Goal: Task Accomplishment & Management: Manage account settings

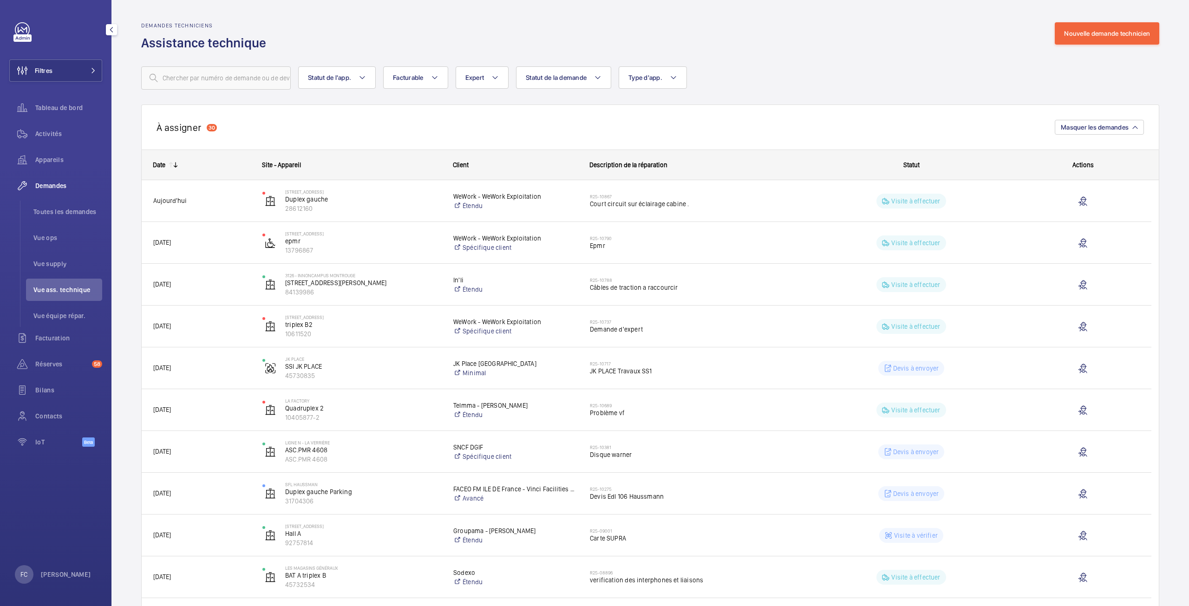
click at [59, 288] on span "Vue ass. technique" at bounding box center [67, 289] width 69 height 9
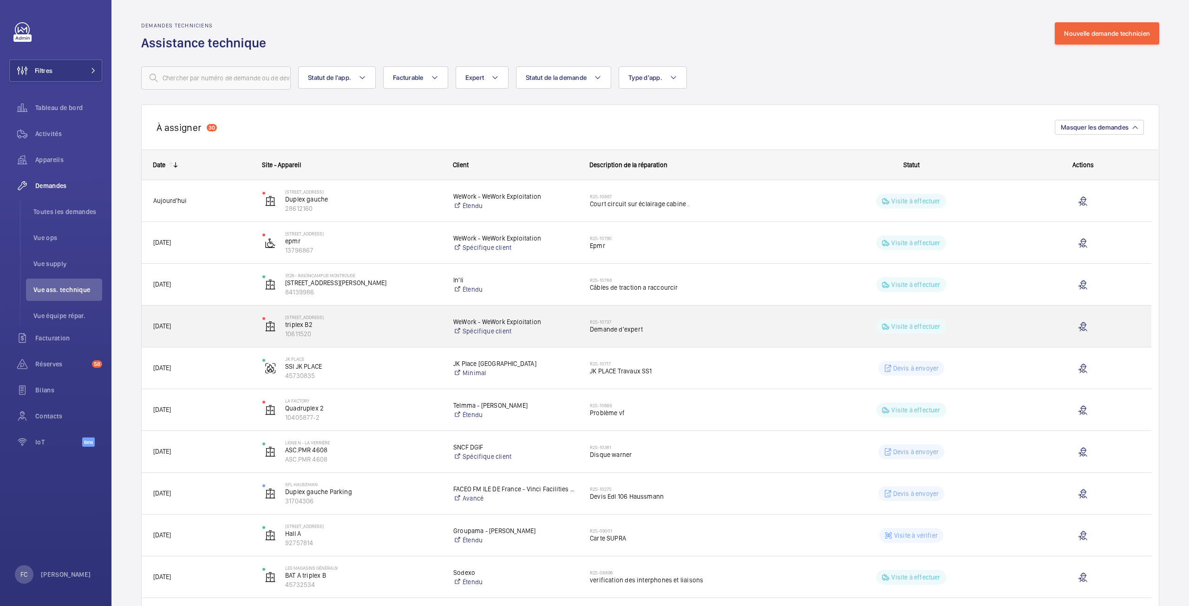
click at [631, 334] on span "Demande d'expert" at bounding box center [693, 329] width 206 height 9
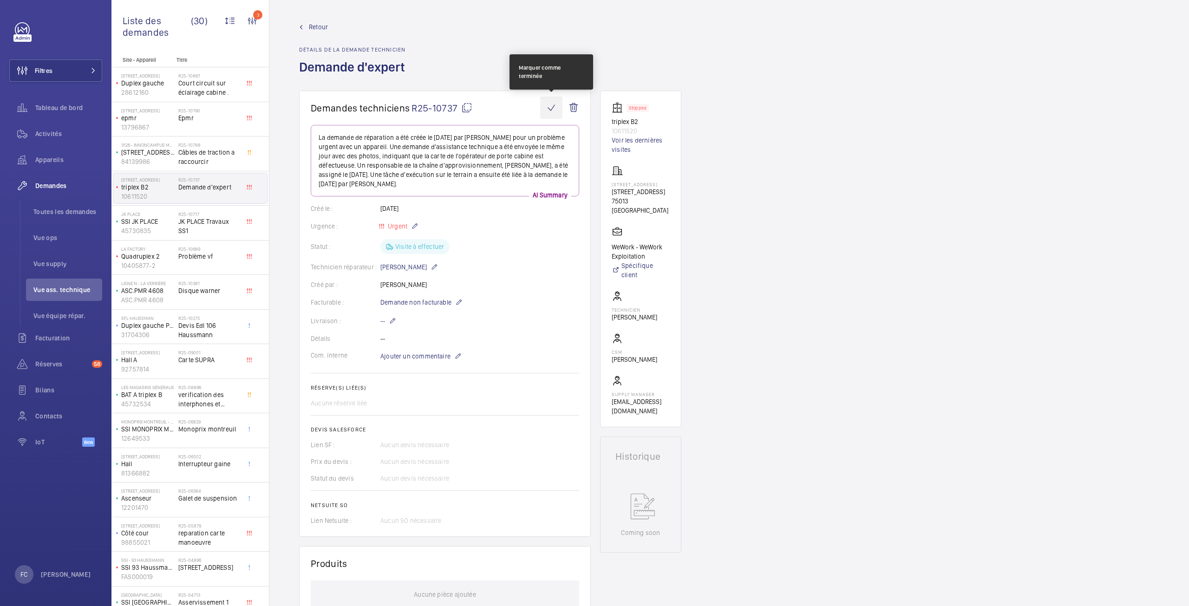
click at [548, 104] on wm-front-icon-button at bounding box center [551, 108] width 22 height 22
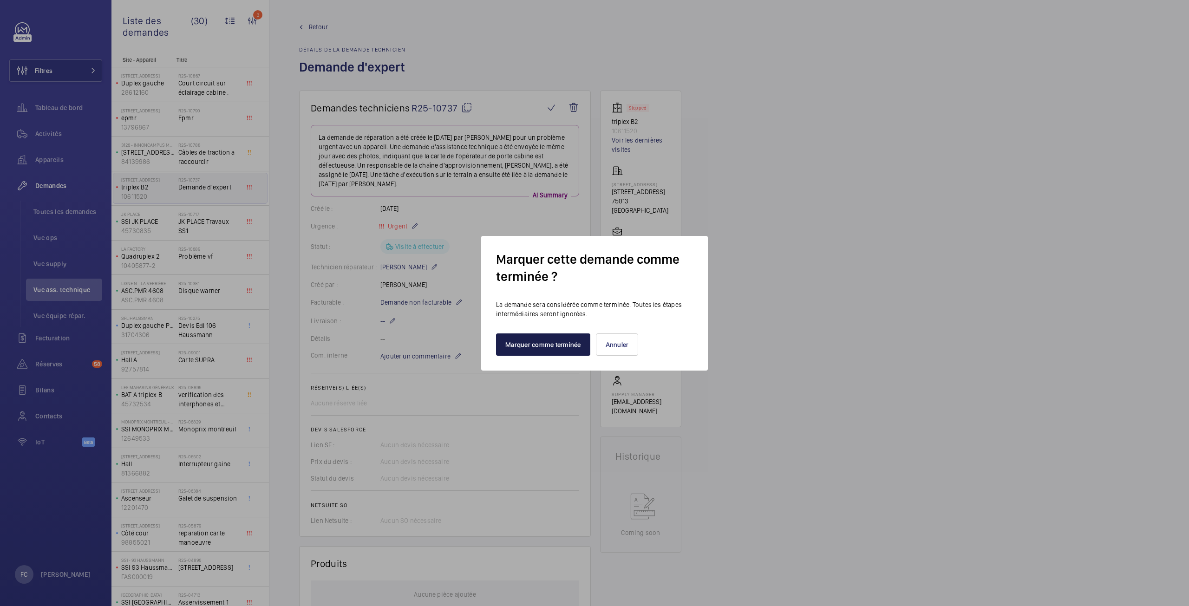
click at [559, 350] on button "Marquer comme terminée" at bounding box center [543, 345] width 94 height 22
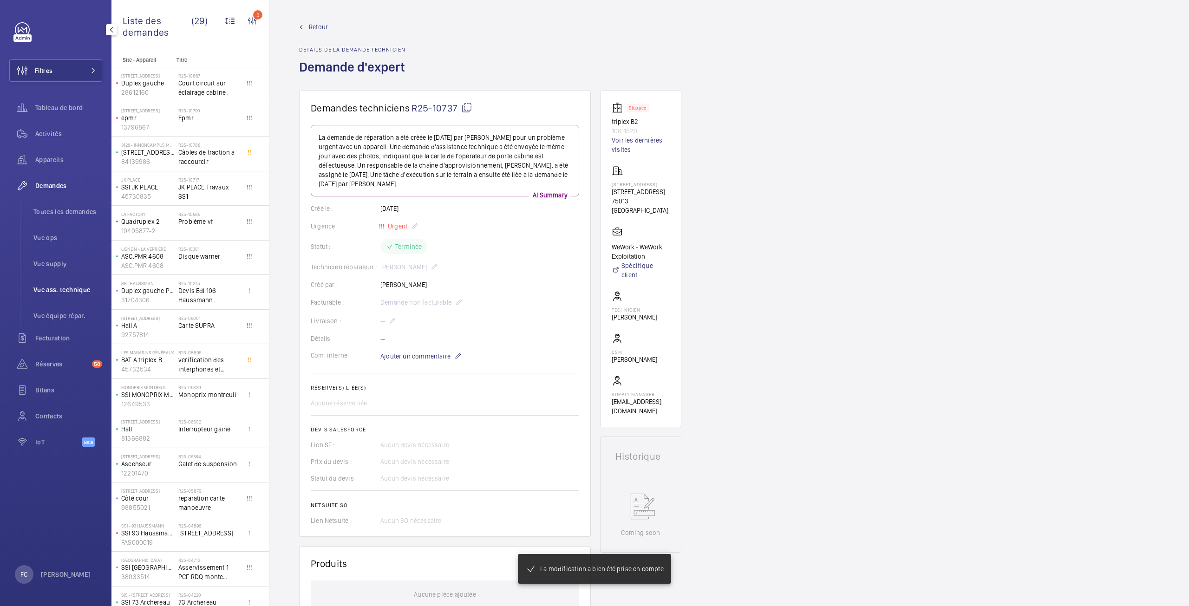
click at [60, 289] on span "Vue ass. technique" at bounding box center [67, 289] width 69 height 9
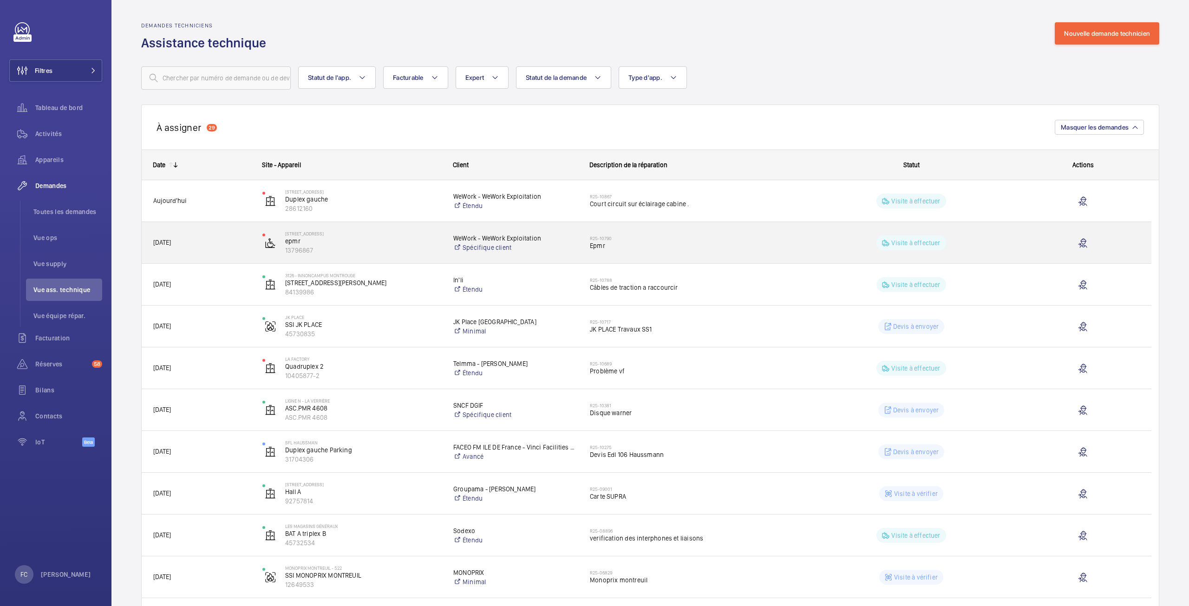
click at [604, 237] on h2 "R25-10790" at bounding box center [693, 239] width 206 height 6
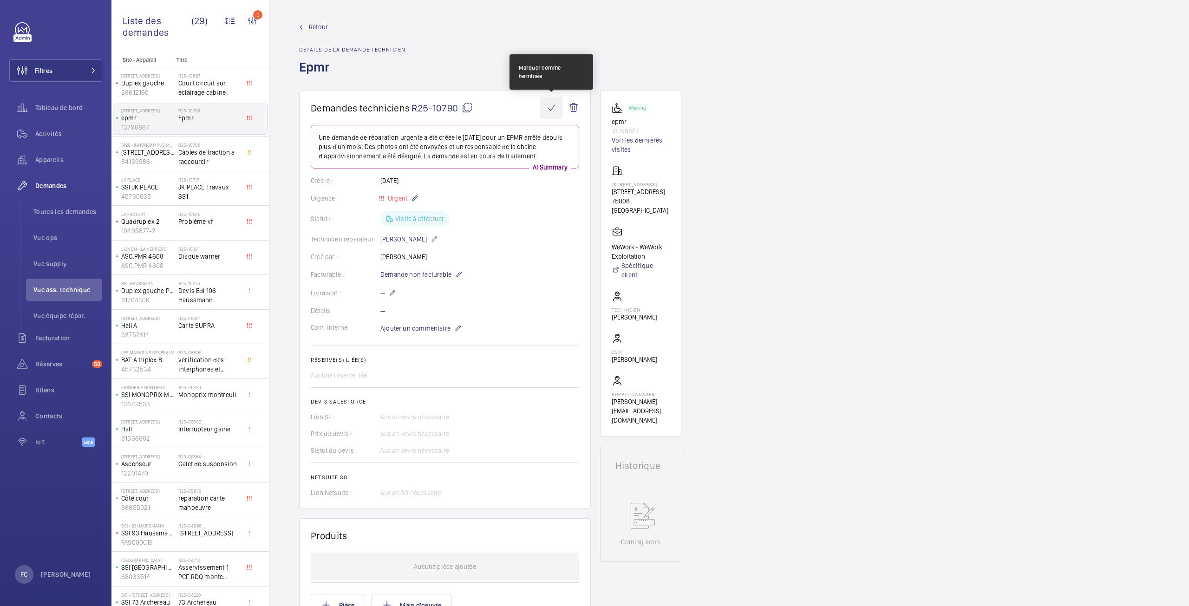
click at [556, 108] on wm-front-icon-button at bounding box center [551, 108] width 22 height 22
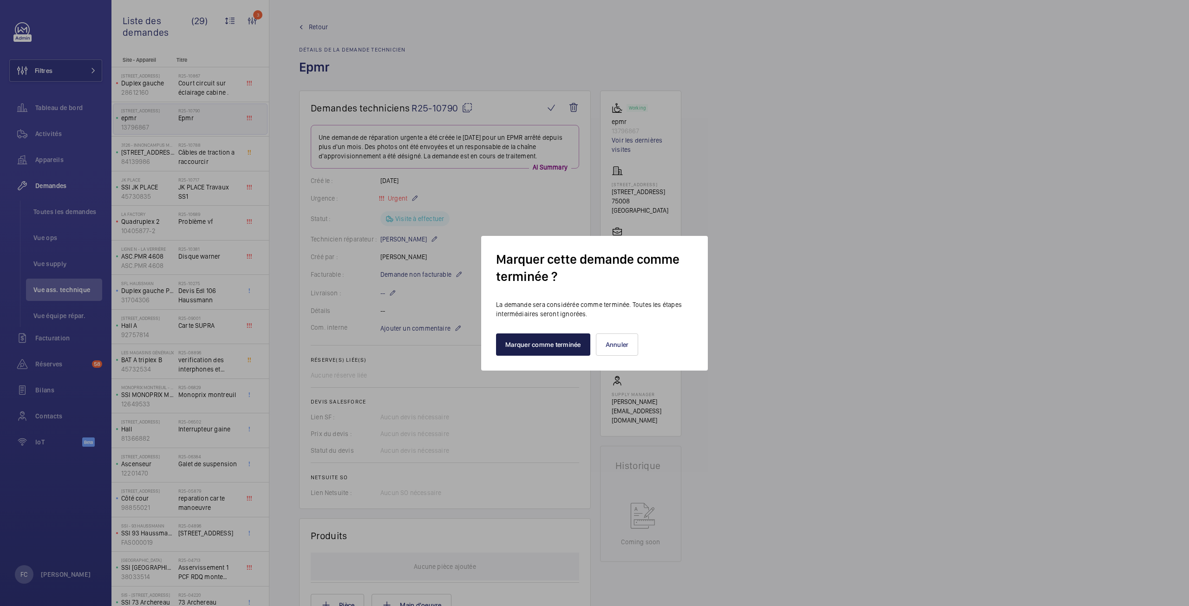
click at [534, 334] on button "Marquer comme terminée" at bounding box center [543, 345] width 94 height 22
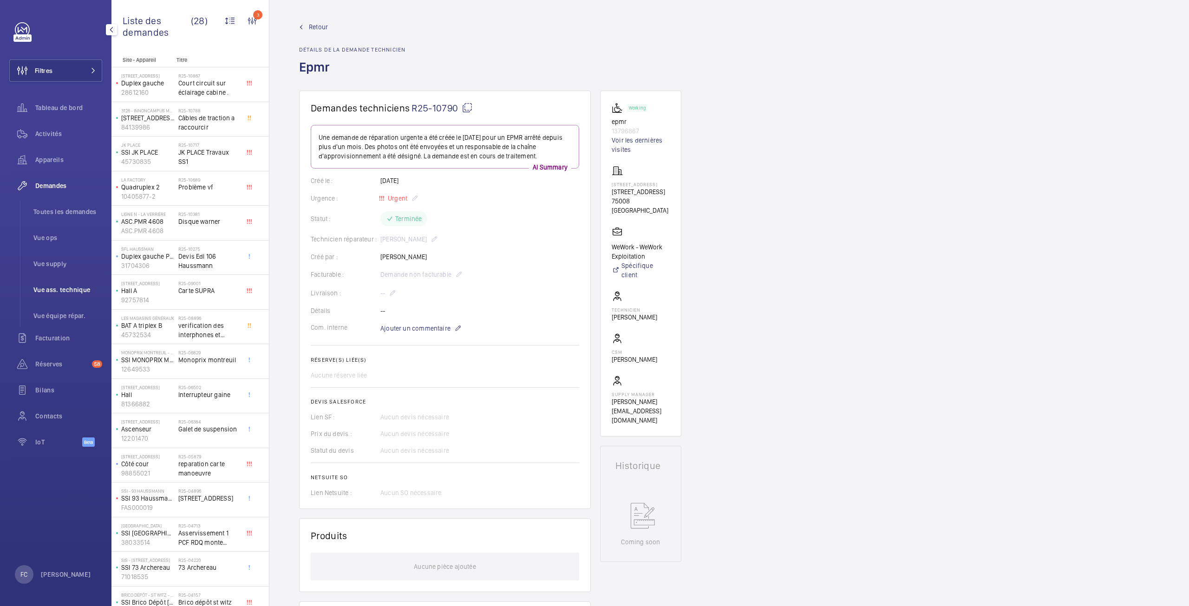
click at [60, 294] on span "Vue ass. technique" at bounding box center [67, 289] width 69 height 9
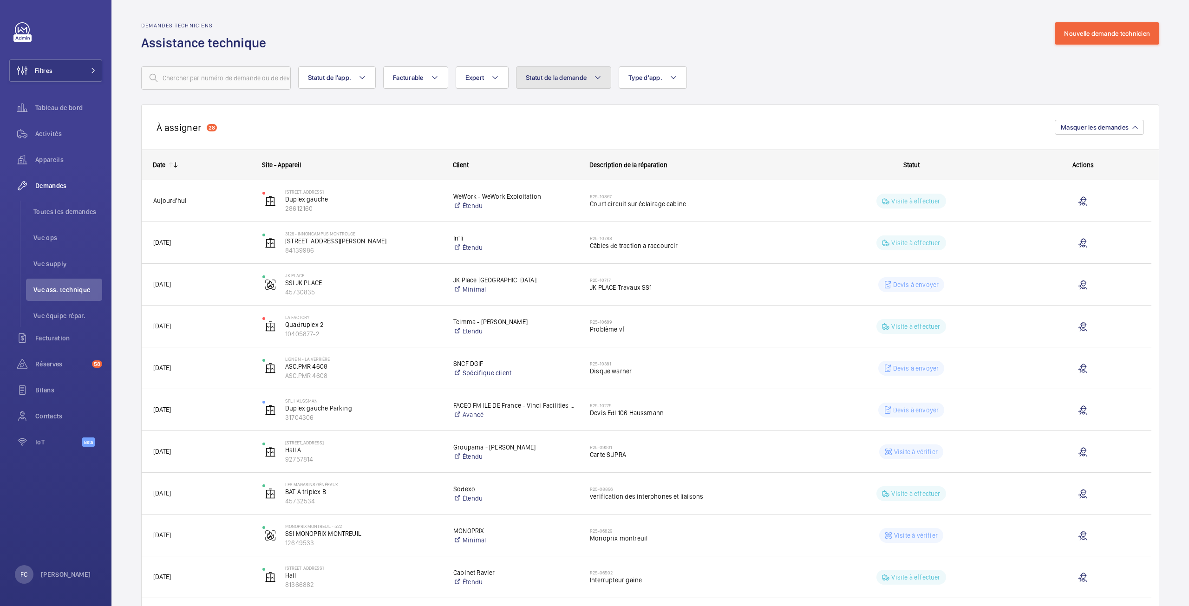
click at [589, 83] on button "Statut de la demande" at bounding box center [563, 77] width 95 height 22
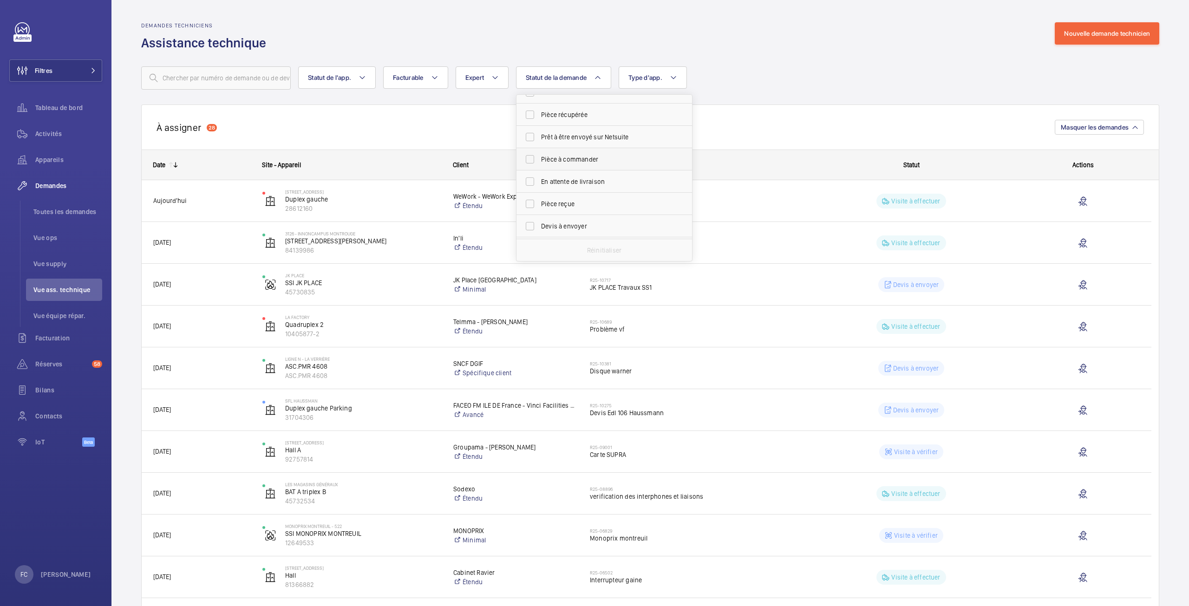
scroll to position [124, 0]
click at [527, 208] on label "Visite à effectuer" at bounding box center [598, 205] width 162 height 22
click at [527, 208] on input "Visite à effectuer" at bounding box center [530, 205] width 19 height 19
checkbox input "true"
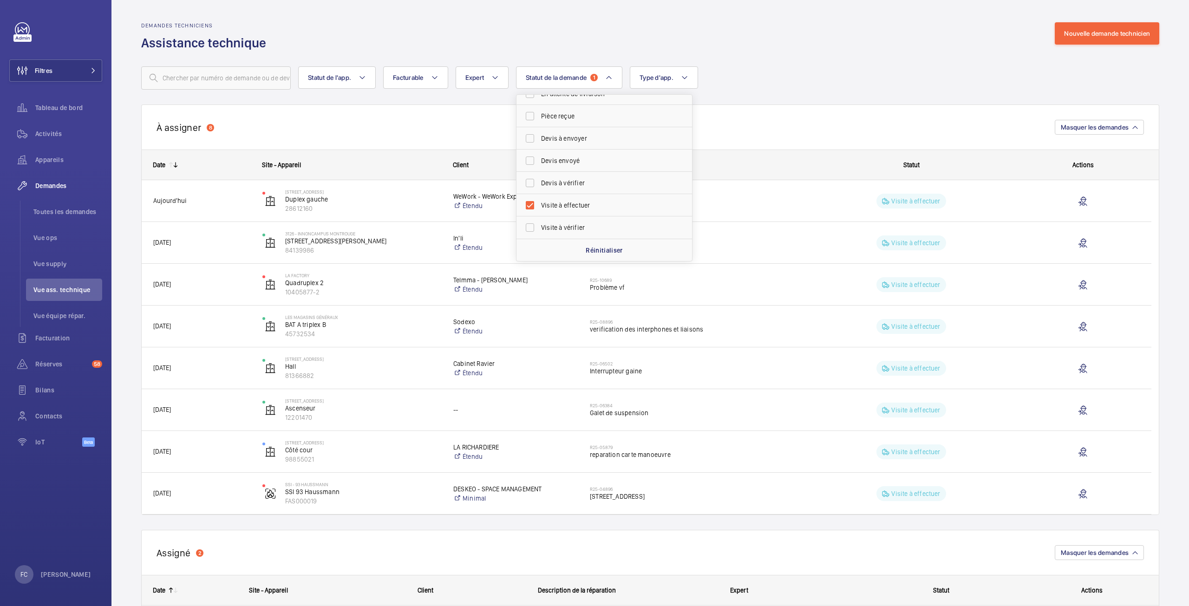
click at [823, 77] on div "Statut de l'app. Facturable Expert Statut de la demande 1 Coût à estimer Pièce …" at bounding box center [650, 77] width 1018 height 23
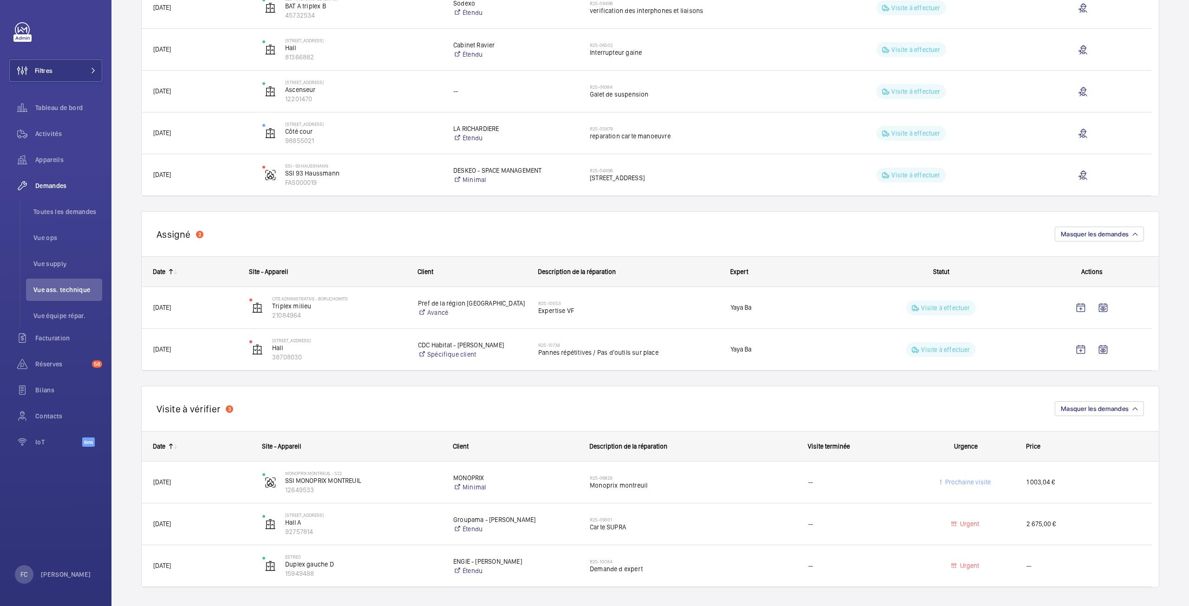
scroll to position [322, 0]
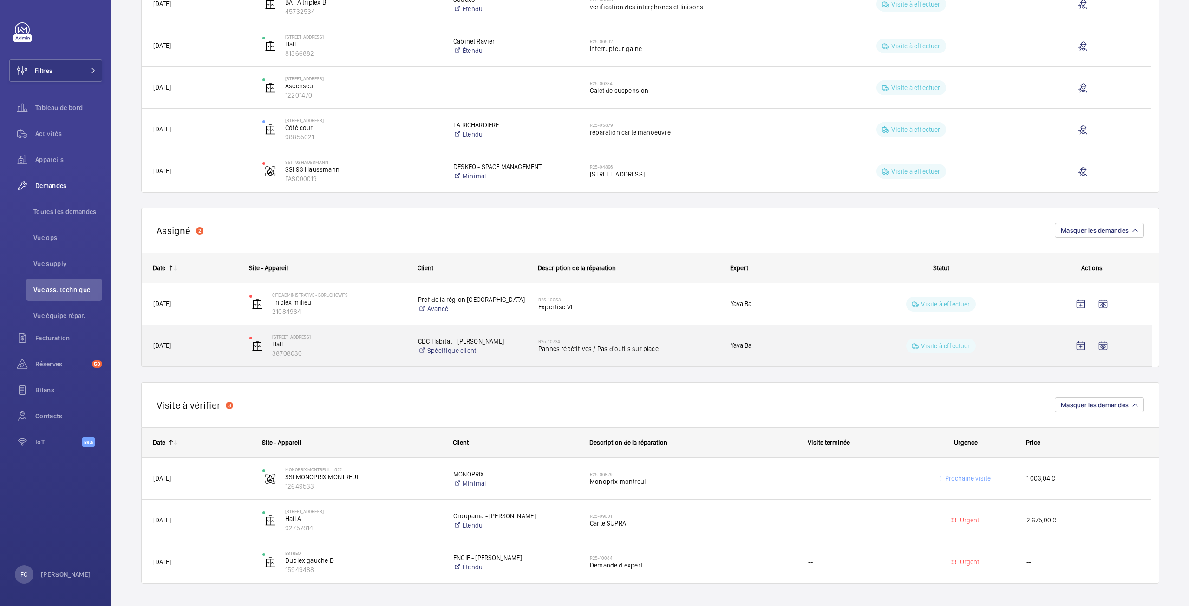
click at [940, 340] on div "Visite à effectuer" at bounding box center [940, 346] width 69 height 15
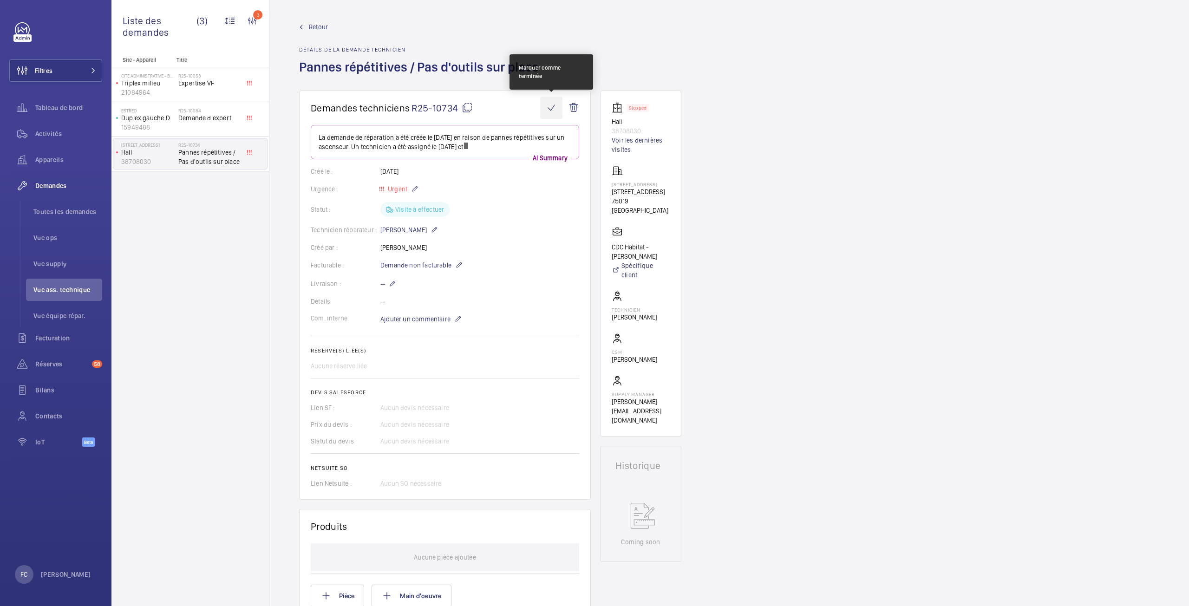
click at [549, 111] on wm-front-icon-button at bounding box center [551, 108] width 22 height 22
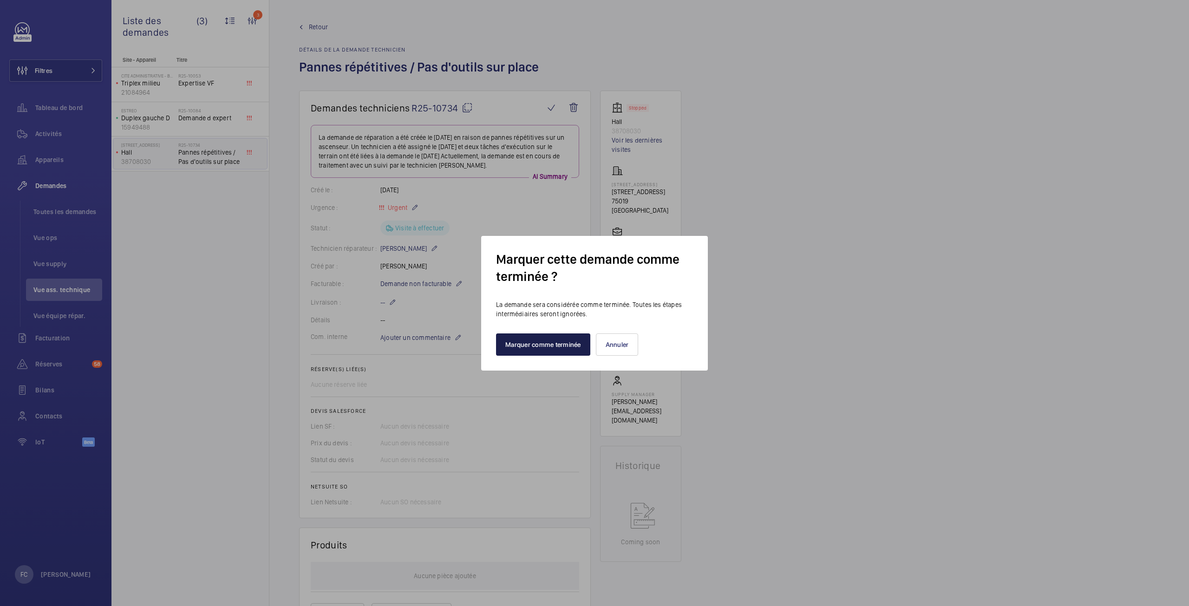
click at [535, 345] on button "Marquer comme terminée" at bounding box center [543, 345] width 94 height 22
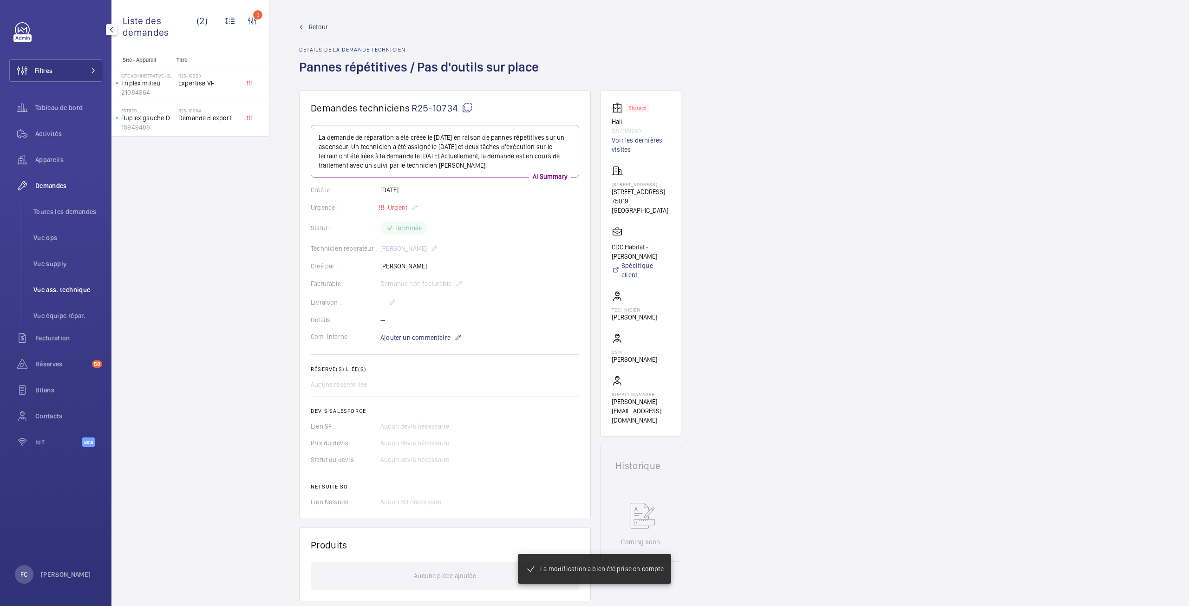
click at [76, 290] on span "Vue ass. technique" at bounding box center [67, 289] width 69 height 9
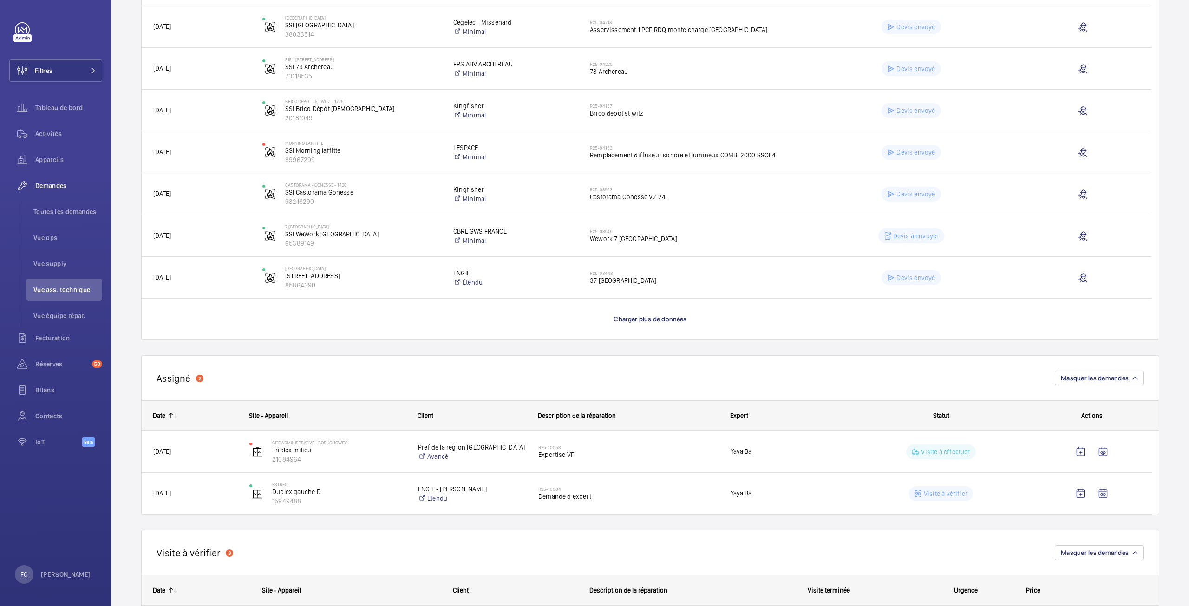
scroll to position [866, 0]
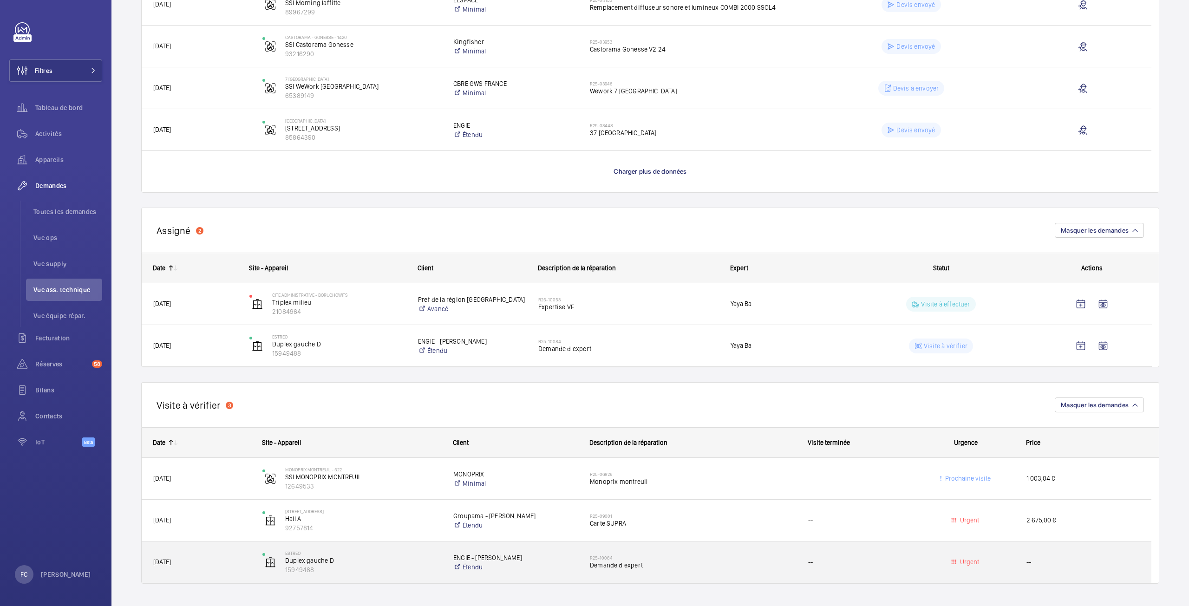
click at [616, 565] on span "Demande d expert" at bounding box center [693, 565] width 206 height 9
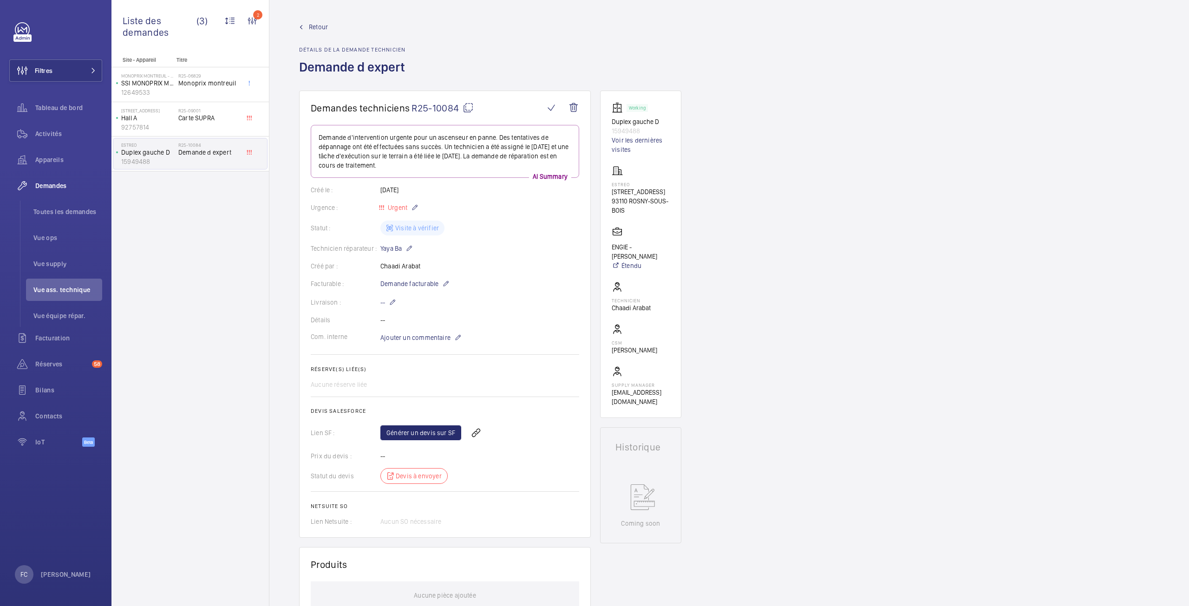
drag, startPoint x: 491, startPoint y: 146, endPoint x: 570, endPoint y: 165, distance: 81.7
click at [570, 165] on p "Demande d'intervention urgente pour un ascenseur en panne. Des tentatives de dé…" at bounding box center [445, 151] width 253 height 37
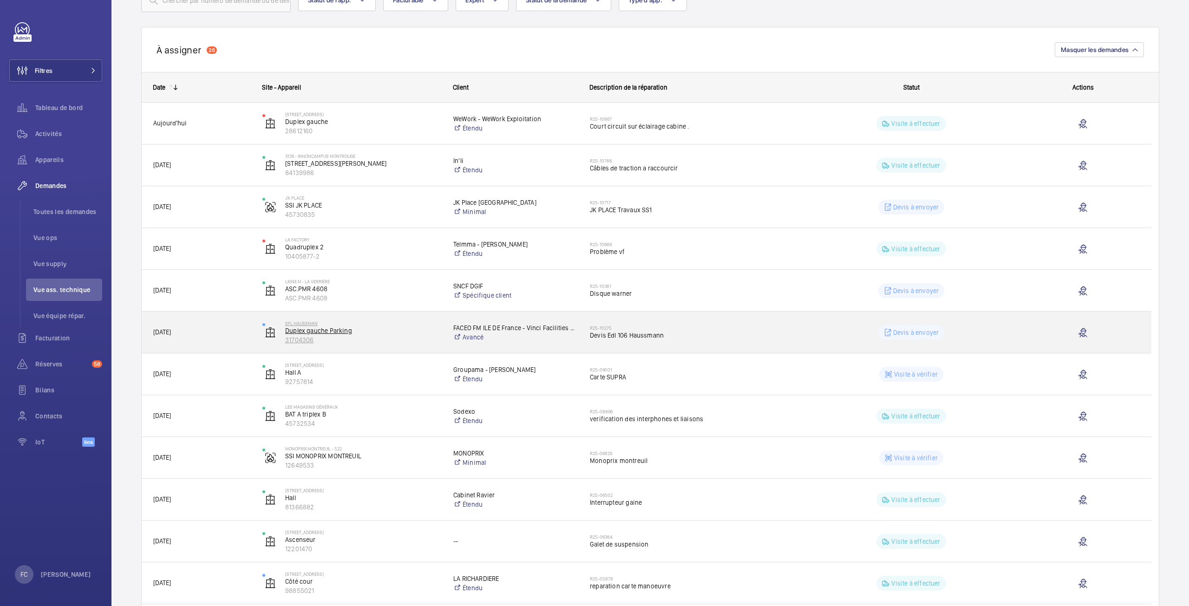
scroll to position [76, 0]
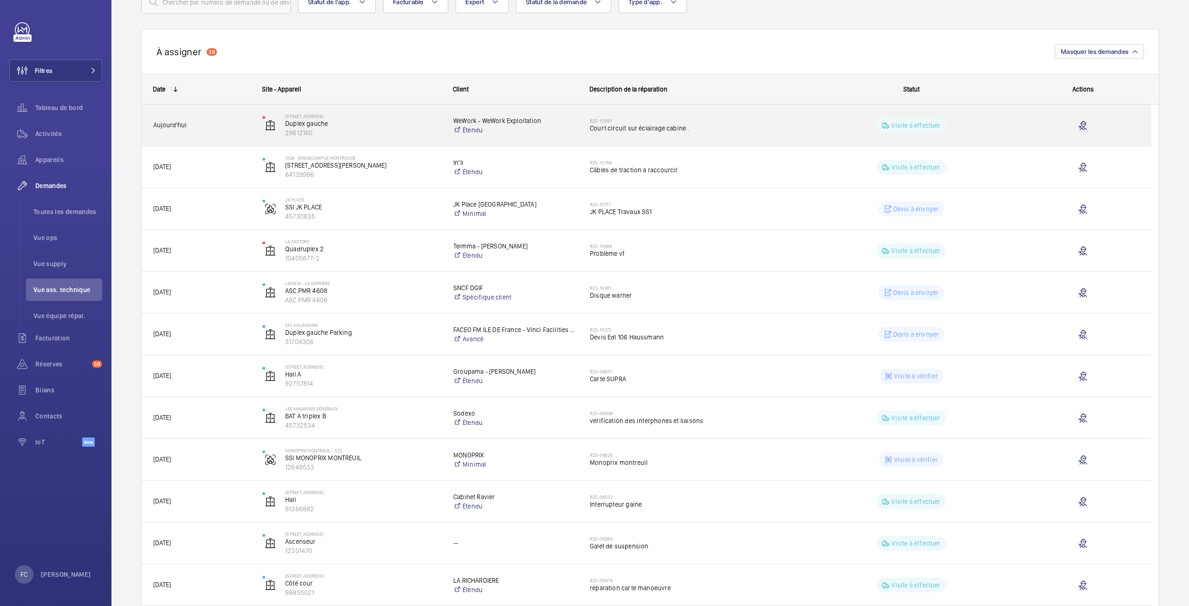
click at [619, 128] on span "Court circuit sur éclairage cabine ." at bounding box center [693, 128] width 206 height 9
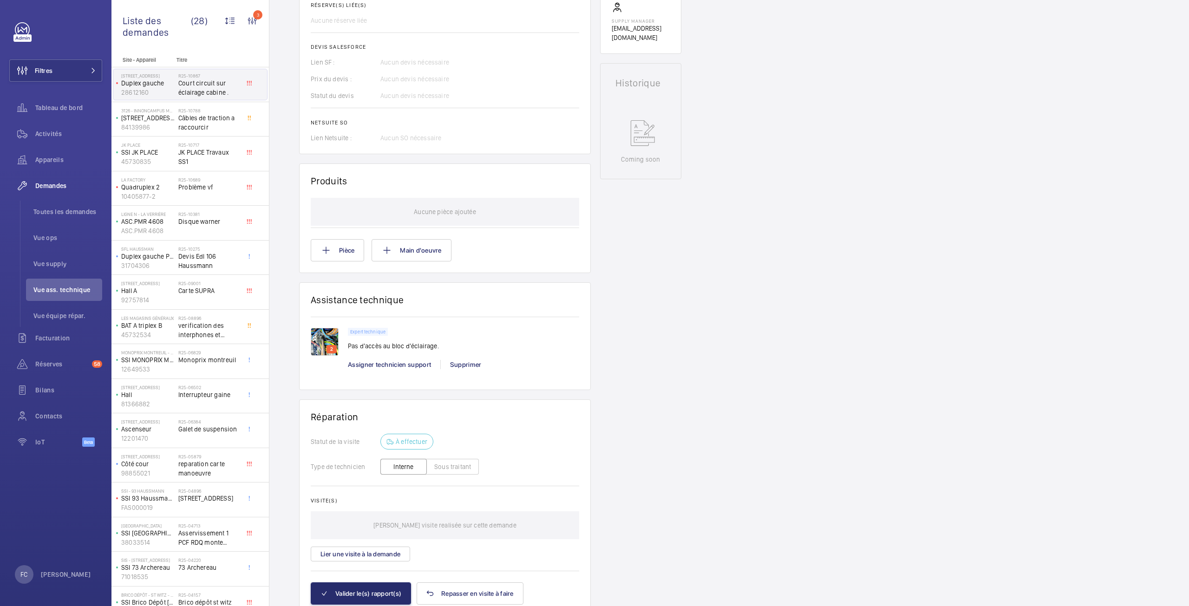
scroll to position [404, 0]
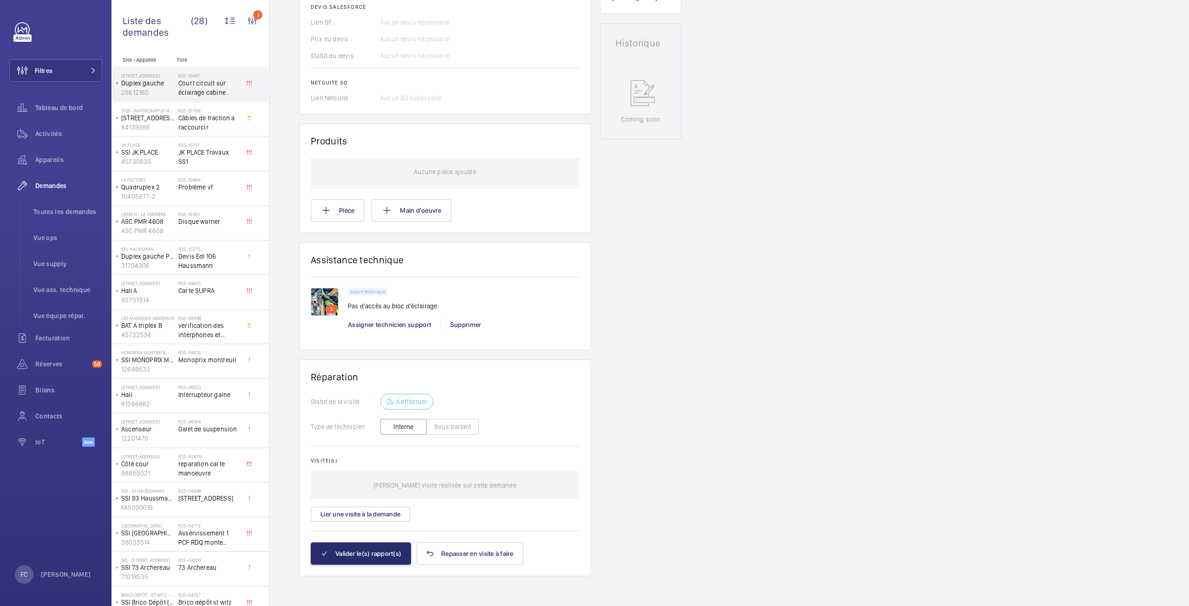
click at [320, 309] on img at bounding box center [325, 302] width 28 height 28
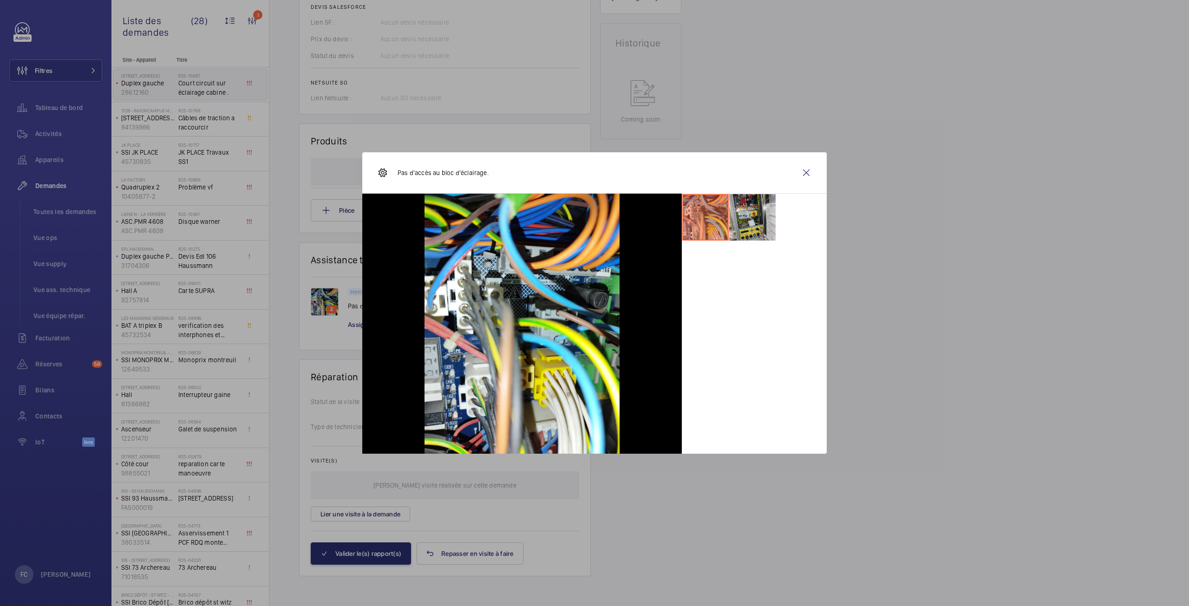
click at [766, 203] on li at bounding box center [752, 217] width 46 height 46
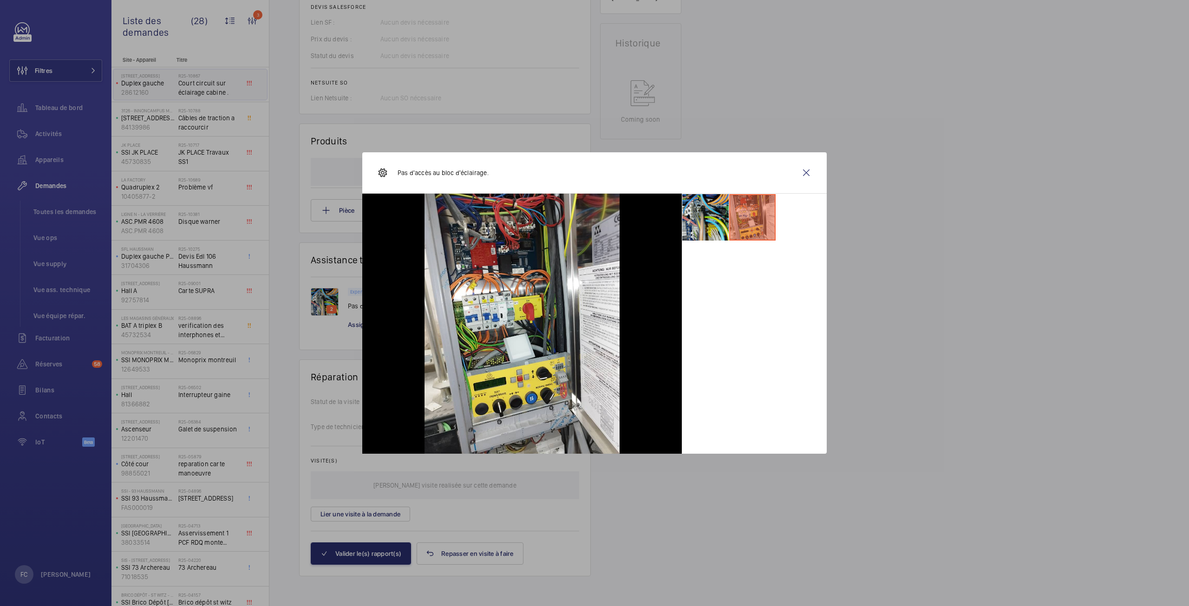
click at [723, 210] on li at bounding box center [705, 217] width 46 height 46
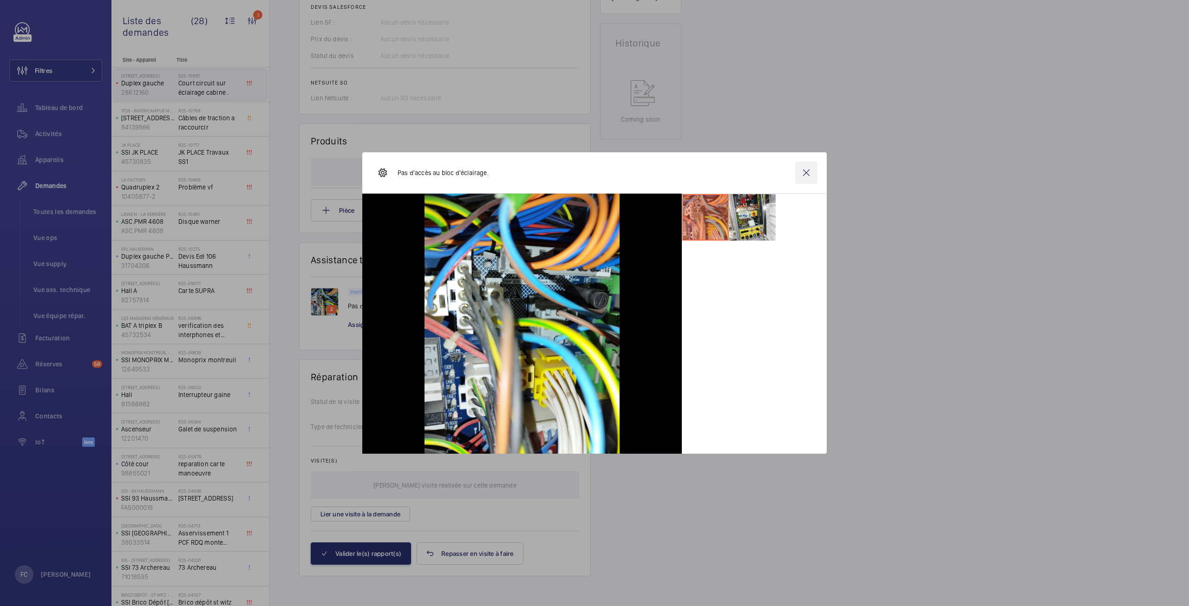
click at [800, 179] on wm-front-icon-button at bounding box center [806, 173] width 22 height 22
